Goal: Task Accomplishment & Management: Complete application form

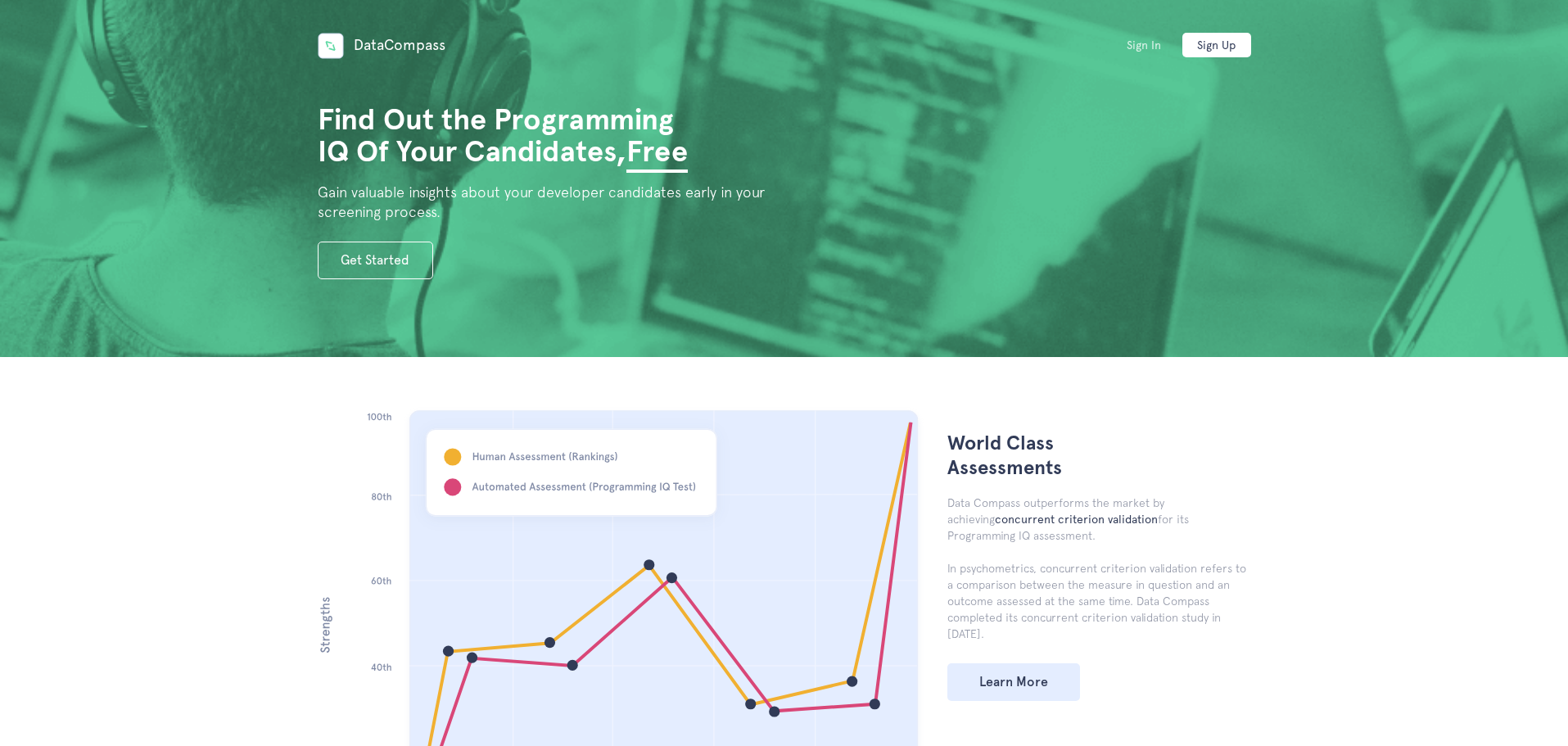
click at [1144, 46] on link "Sign In" at bounding box center [1144, 45] width 69 height 25
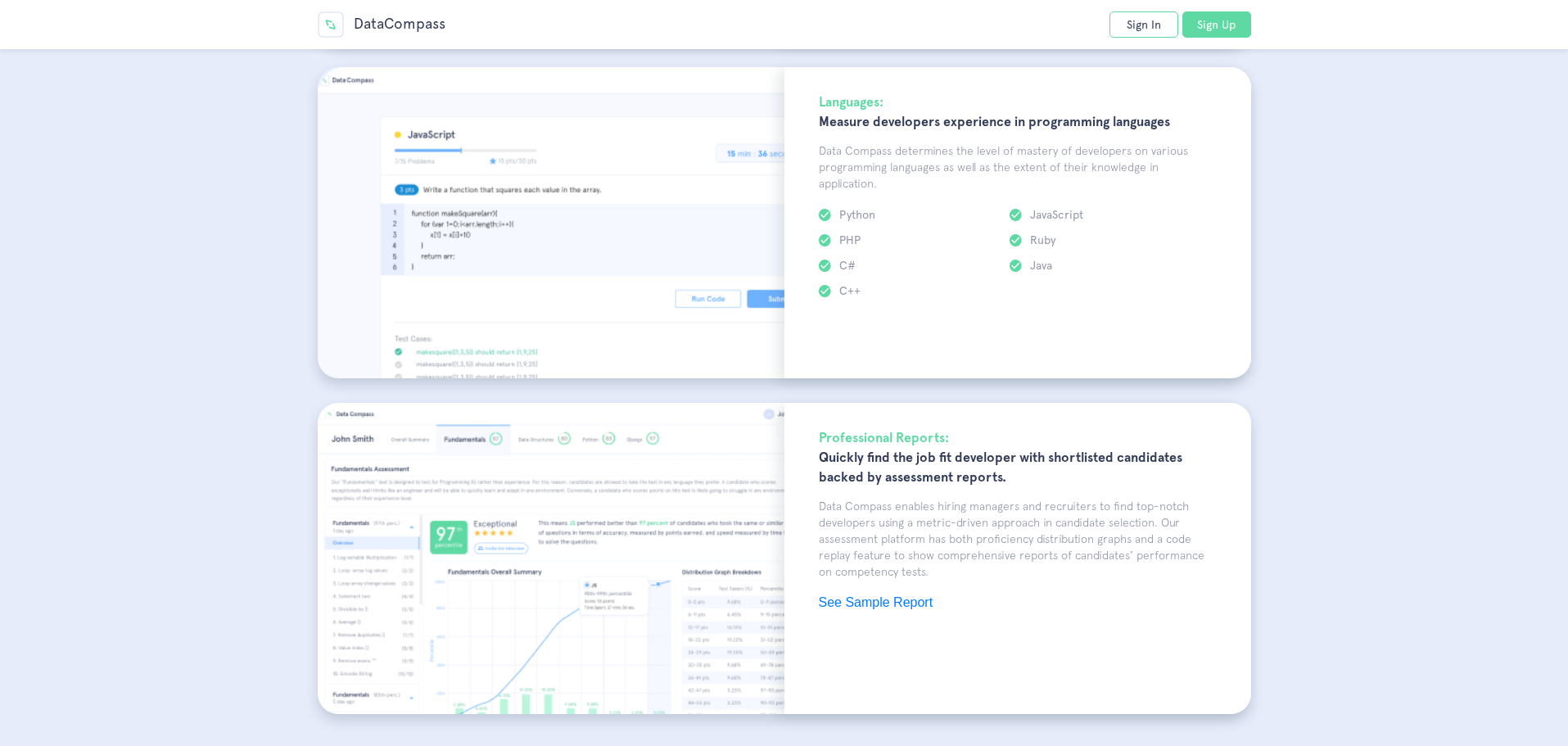
scroll to position [2212, 0]
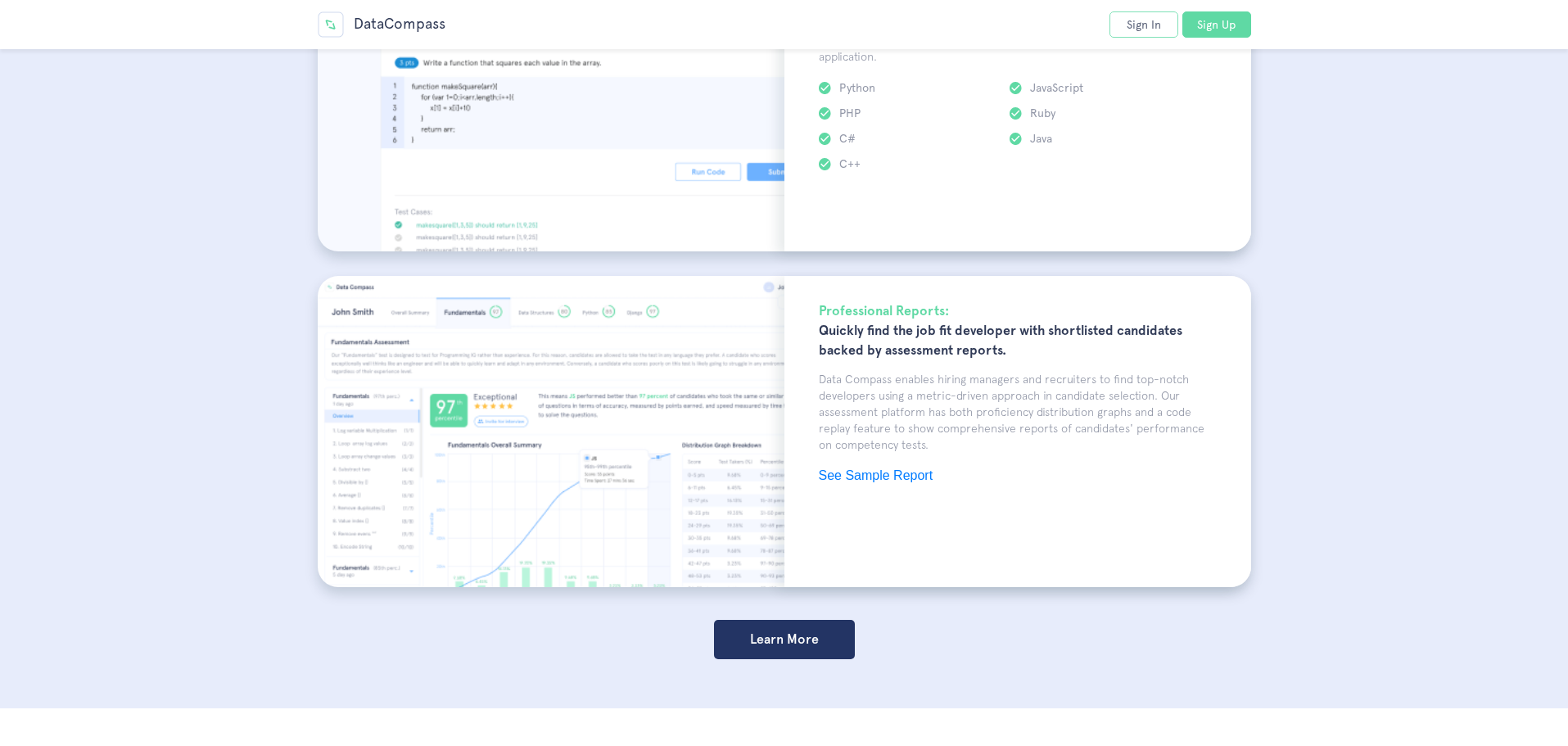
click at [1158, 29] on link "Sign In" at bounding box center [1144, 25] width 69 height 26
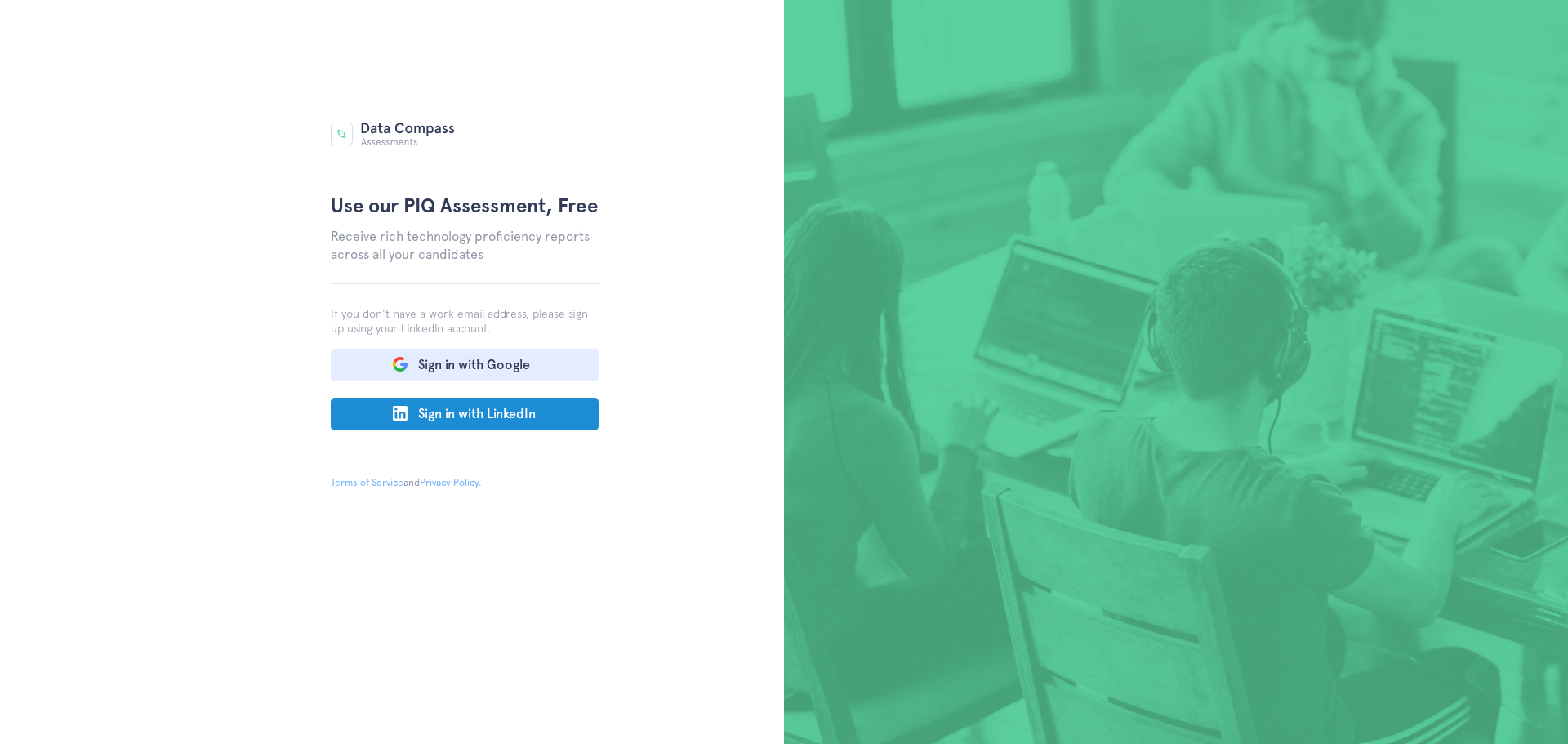
click at [379, 140] on img at bounding box center [393, 134] width 124 height 24
